Goal: Find specific page/section

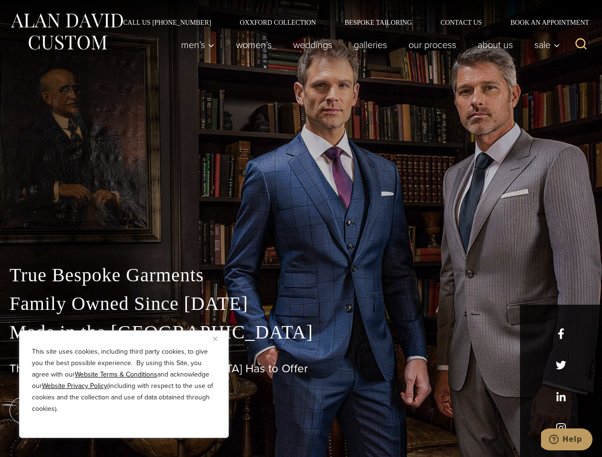
click at [301, 229] on div "True Bespoke Garments Family Owned Since [DATE] Made in [GEOGRAPHIC_DATA] The B…" at bounding box center [301, 335] width 602 height 244
click at [219, 339] on button "Close" at bounding box center [218, 338] width 11 height 11
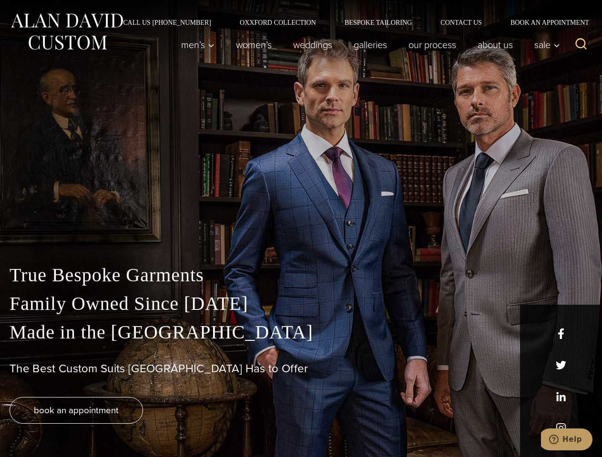
click at [124, 425] on div "True Bespoke Garments Family Owned Since [DATE] Made in [GEOGRAPHIC_DATA] The B…" at bounding box center [301, 359] width 602 height 196
click at [581, 45] on icon "Search" at bounding box center [581, 44] width 14 height 14
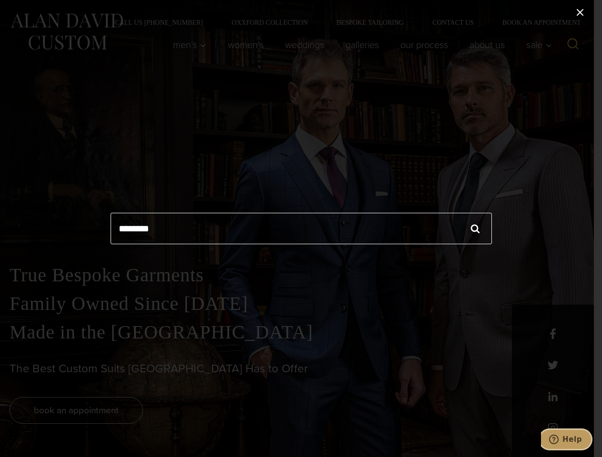
click at [558, 440] on icon "Help" at bounding box center [554, 440] width 10 height 10
